Goal: Task Accomplishment & Management: Use online tool/utility

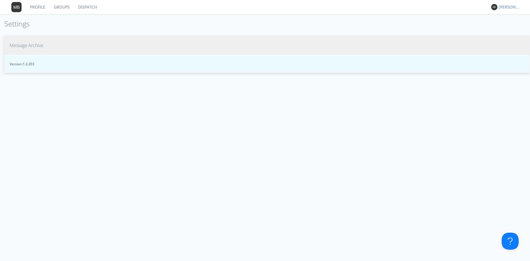
drag, startPoint x: 16, startPoint y: 41, endPoint x: 12, endPoint y: 39, distance: 4.6
click at [14, 40] on button "Message Archive" at bounding box center [266, 45] width 525 height 18
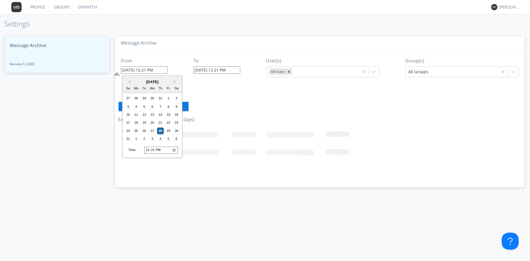
drag, startPoint x: 149, startPoint y: 70, endPoint x: 145, endPoint y: 70, distance: 3.7
click at [145, 70] on input "08/28/2025 12:21 PM" at bounding box center [144, 69] width 47 height 7
type input "08/28/2025 7:21 PM"
type input "08/28/2025 12:22 PM"
drag, startPoint x: 150, startPoint y: 71, endPoint x: 147, endPoint y: 69, distance: 3.1
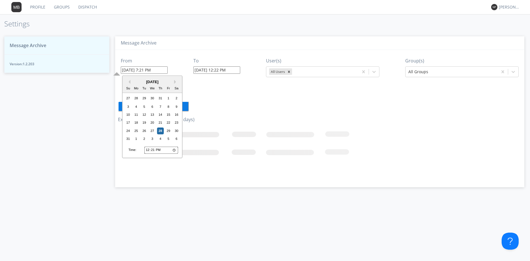
click at [147, 70] on input "08/28/2025 7:21 PM" at bounding box center [144, 69] width 47 height 7
click at [158, 69] on input "08/28/2025 7:00 PM" at bounding box center [144, 69] width 47 height 7
type input "08/28/2025 7:00 AM"
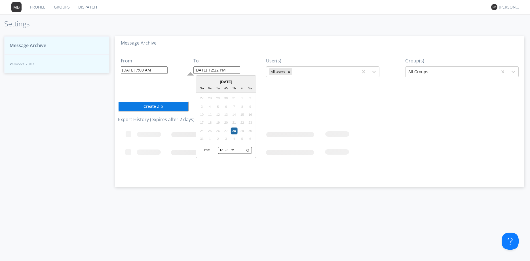
click at [234, 70] on input "08/28/2025 12:22 PM" at bounding box center [216, 69] width 47 height 7
click at [135, 106] on button "Create Zip" at bounding box center [153, 106] width 71 height 10
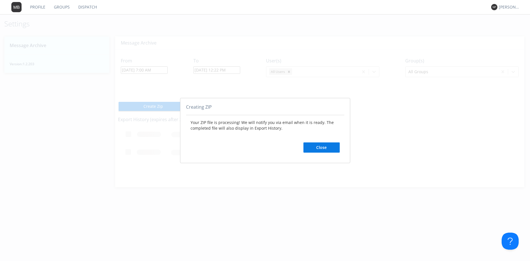
click at [273, 147] on button "Close" at bounding box center [321, 147] width 36 height 10
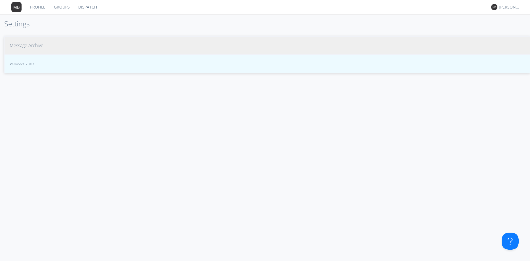
drag, startPoint x: 14, startPoint y: 45, endPoint x: 26, endPoint y: 43, distance: 11.5
click at [27, 63] on span "Version: 1.2.203" at bounding box center [267, 64] width 515 height 5
